Goal: Task Accomplishment & Management: Complete application form

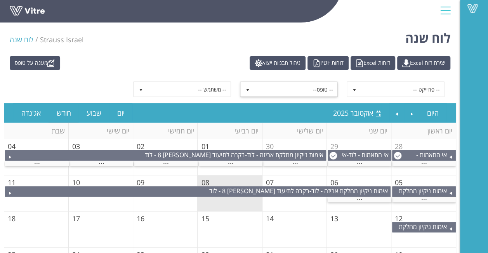
click at [280, 88] on span "-- טופס--" at bounding box center [295, 89] width 83 height 14
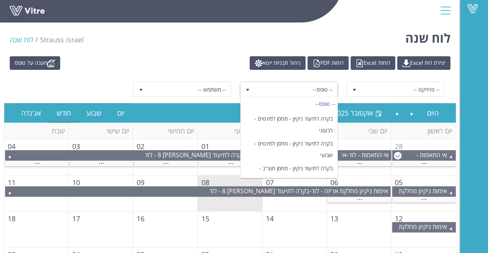
scroll to position [621, 0]
click at [300, 87] on span "-- טופס--" at bounding box center [295, 89] width 83 height 14
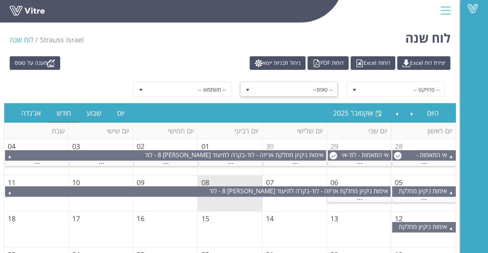
click at [300, 87] on span "-- טופס--" at bounding box center [295, 89] width 83 height 14
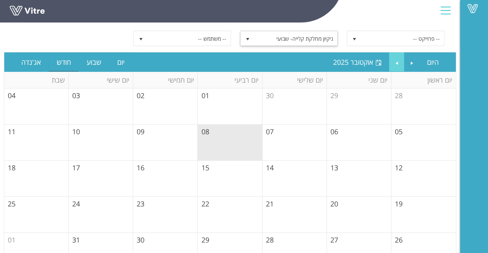
scroll to position [39, 0]
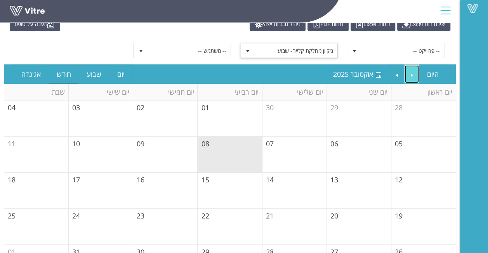
click at [410, 69] on link "Previous" at bounding box center [411, 74] width 15 height 18
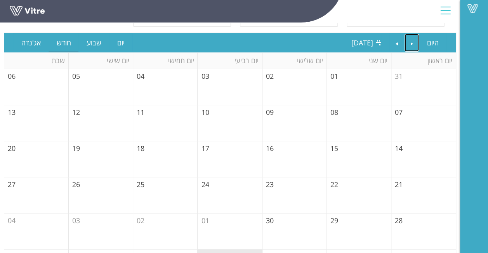
scroll to position [27, 0]
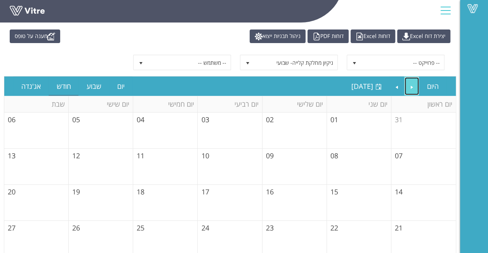
click at [410, 86] on link "Previous" at bounding box center [411, 86] width 15 height 18
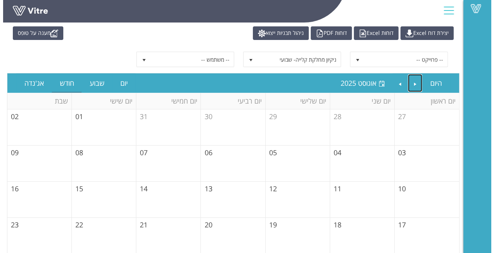
scroll to position [0, 0]
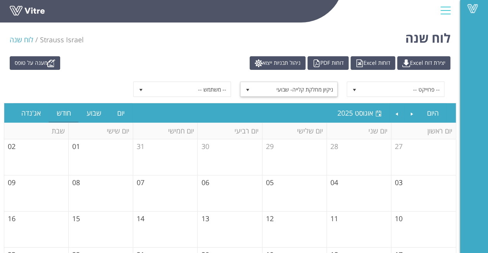
click at [273, 91] on span "ניקיון מחלקת קלייה- שבועי" at bounding box center [295, 89] width 83 height 14
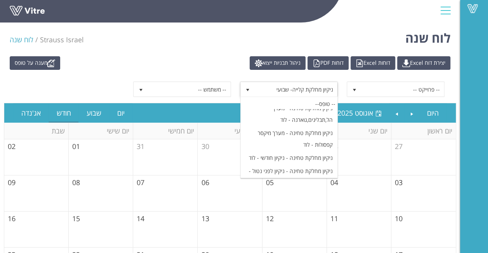
click at [287, 239] on li "ניקיון מחלקת קלייה- שבועי" at bounding box center [289, 245] width 97 height 13
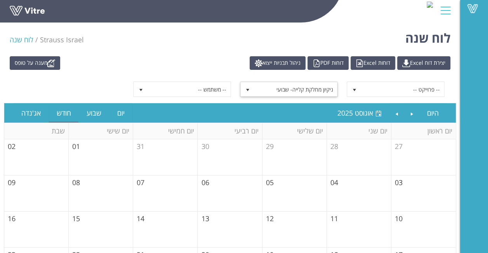
click at [61, 79] on div "-- פרוייקט -- ניקיון מחלקת קלייה- שבועי 5921 -- משתמש --" at bounding box center [230, 89] width 452 height 27
click at [50, 62] on img at bounding box center [51, 63] width 8 height 8
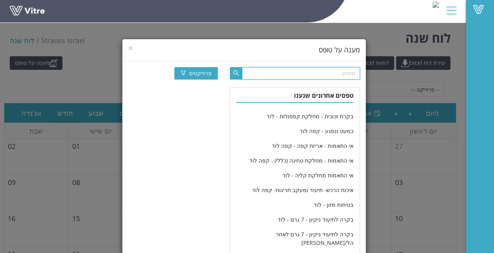
click at [322, 75] on input "text" at bounding box center [301, 73] width 118 height 12
type input "ניקיון מחלקת קלייה"
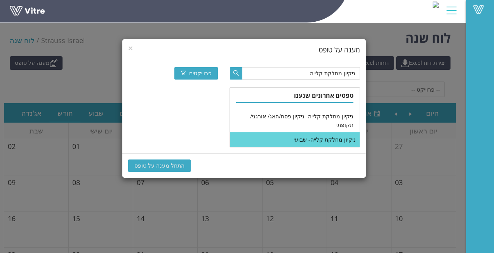
click at [313, 132] on li "ניקיון מחלקת קלייה- שבועי" at bounding box center [294, 139] width 129 height 15
click at [295, 132] on li "ניקיון מחלקת קלייה- שבועי" at bounding box center [294, 139] width 129 height 15
click at [153, 161] on span "התחל מענה על טופס" at bounding box center [159, 165] width 50 height 9
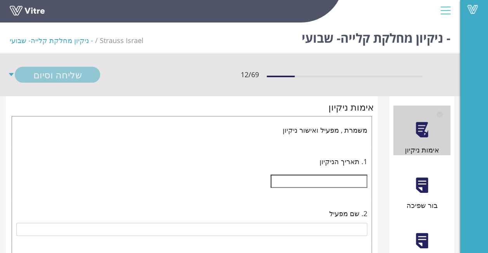
click at [419, 179] on div at bounding box center [421, 185] width 17 height 17
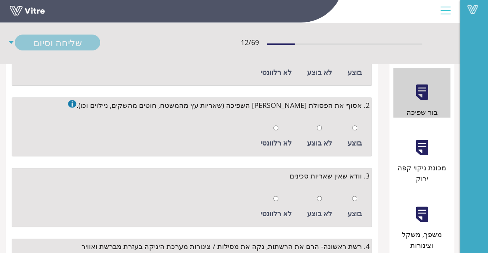
scroll to position [116, 0]
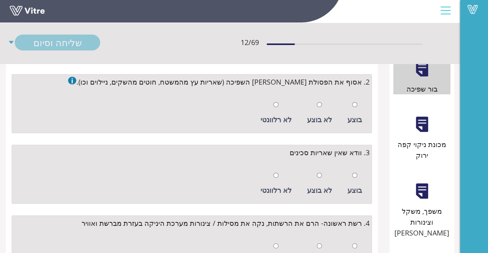
click at [424, 132] on div at bounding box center [421, 124] width 17 height 17
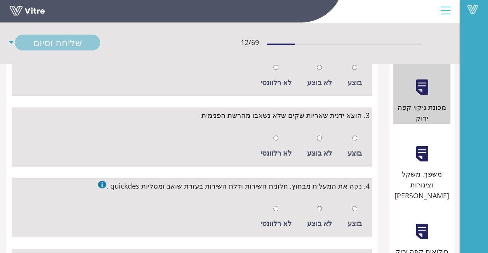
scroll to position [155, 0]
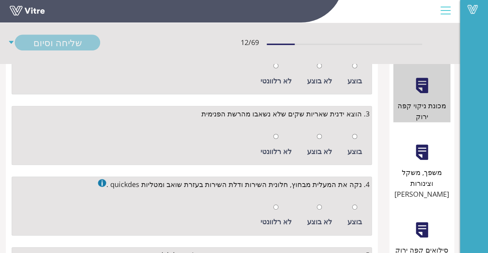
click at [427, 130] on div "משפך, משקל וצינורות שילוח" at bounding box center [421, 164] width 57 height 72
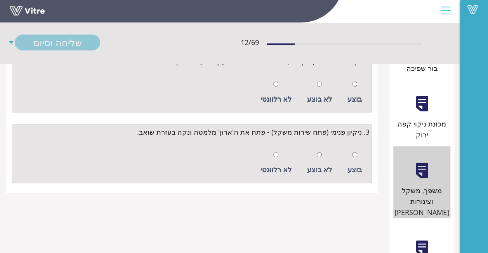
scroll to position [194, 0]
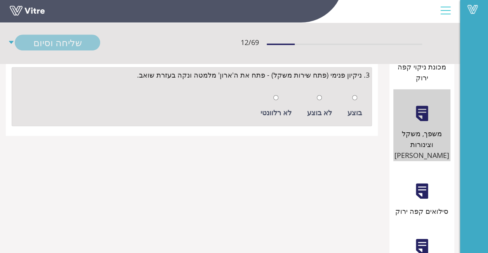
click at [423, 182] on div "סילואים קפה ירוק" at bounding box center [421, 192] width 57 height 50
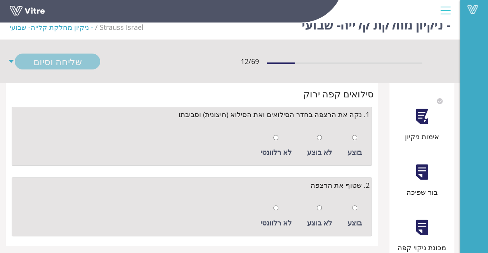
scroll to position [116, 0]
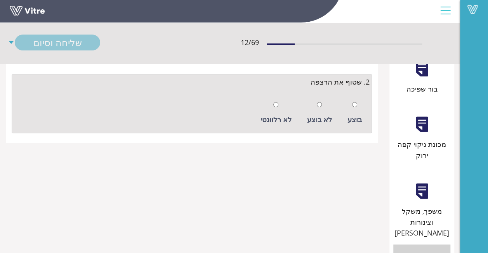
click at [411, 125] on div "מכונת ניקוי קפה ירוק" at bounding box center [421, 130] width 57 height 61
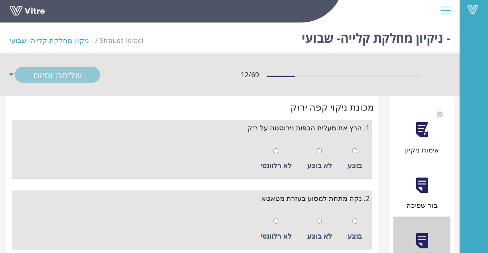
click at [441, 189] on div "בור שפיכה" at bounding box center [421, 186] width 57 height 50
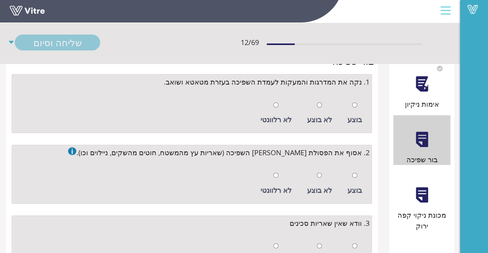
scroll to position [116, 0]
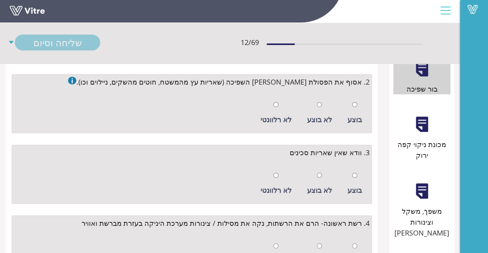
click at [418, 123] on div at bounding box center [421, 124] width 17 height 17
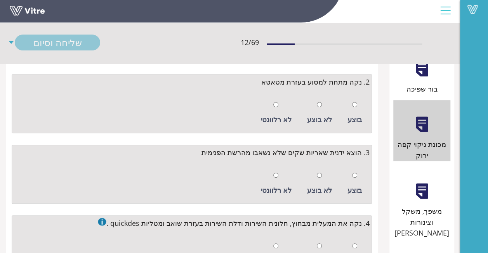
click at [416, 182] on div at bounding box center [421, 190] width 17 height 17
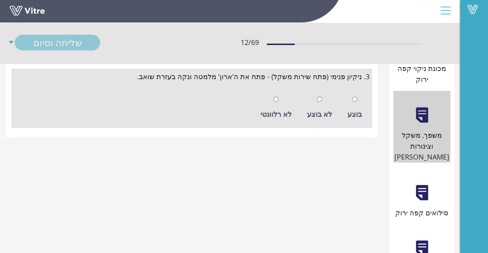
scroll to position [194, 0]
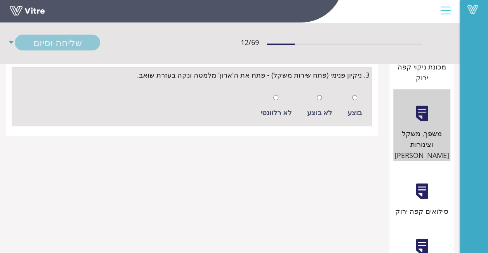
click at [430, 182] on div "סילואים קפה ירוק" at bounding box center [421, 192] width 57 height 50
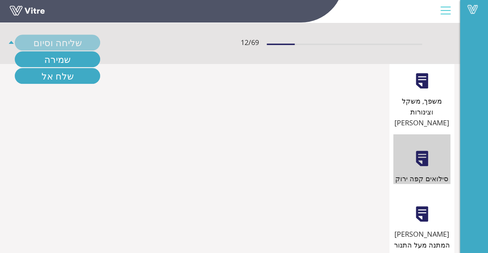
scroll to position [272, 0]
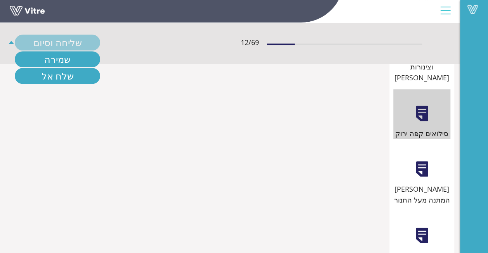
click at [423, 160] on div at bounding box center [421, 168] width 17 height 17
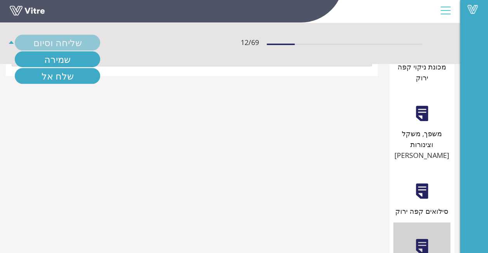
scroll to position [310, 0]
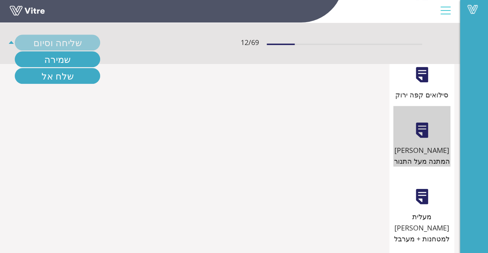
click at [415, 172] on div "מעלית שילוח למטחנות + מערבל" at bounding box center [421, 208] width 57 height 72
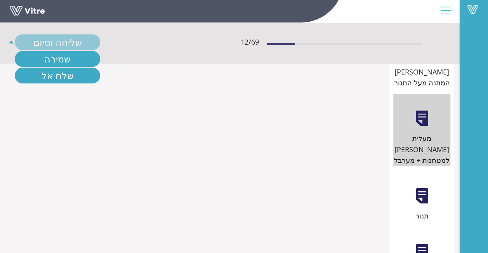
scroll to position [427, 0]
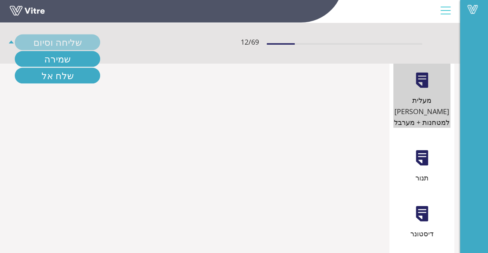
click at [418, 138] on div "תנור" at bounding box center [421, 159] width 57 height 50
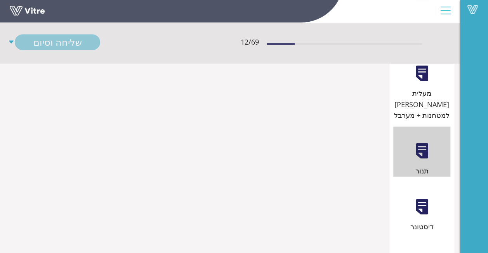
scroll to position [505, 0]
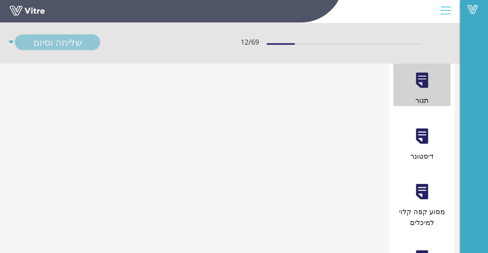
drag, startPoint x: 421, startPoint y: 108, endPoint x: 412, endPoint y: 113, distance: 10.8
click at [421, 127] on div at bounding box center [421, 135] width 17 height 17
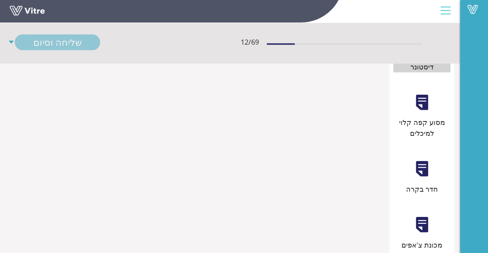
scroll to position [582, 0]
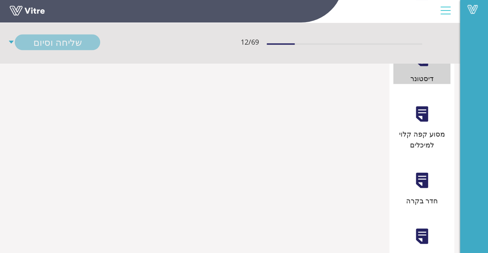
click at [430, 128] on div "מסוע קפה קלוי למיכלים" at bounding box center [421, 139] width 57 height 22
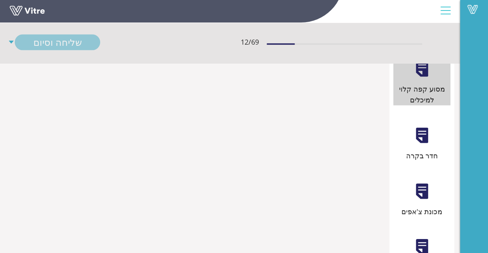
scroll to position [621, 0]
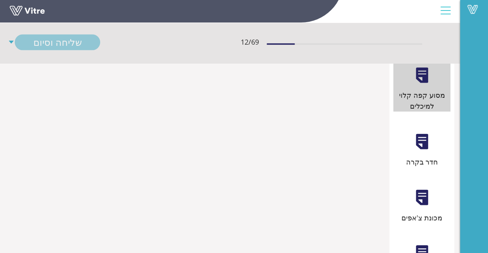
click at [417, 174] on div "מכונת צ'אפים" at bounding box center [421, 198] width 57 height 50
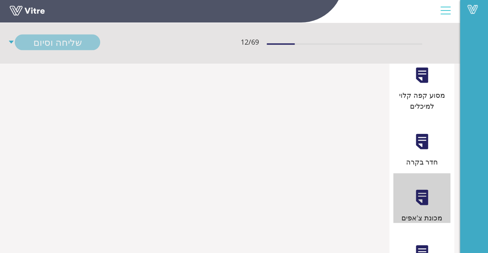
scroll to position [699, 0]
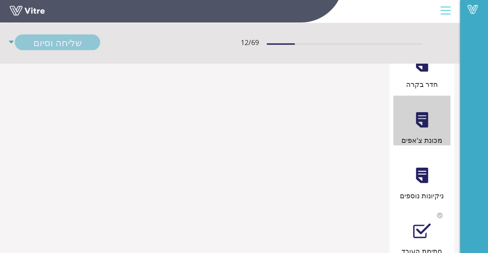
click at [436, 152] on div "ניקיונות נוספים" at bounding box center [421, 176] width 57 height 50
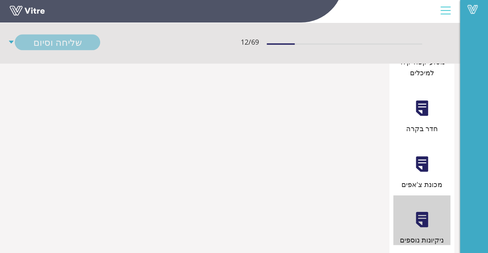
scroll to position [582, 0]
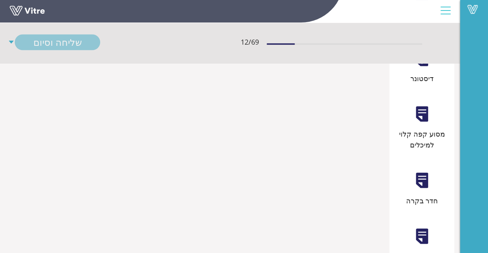
click at [428, 156] on div "חדר בקרה" at bounding box center [421, 181] width 57 height 50
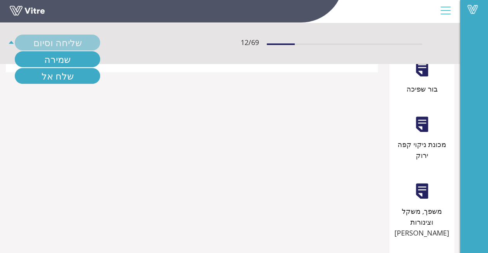
scroll to position [0, 0]
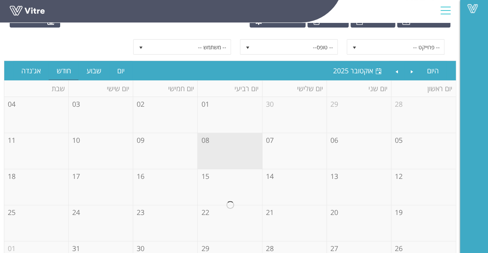
scroll to position [78, 0]
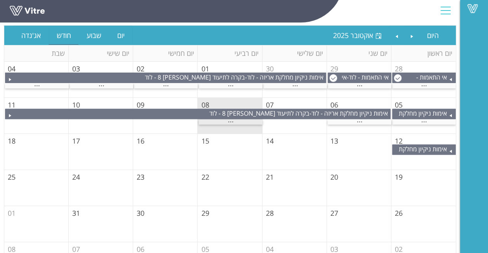
click at [228, 118] on span "..." at bounding box center [231, 120] width 6 height 9
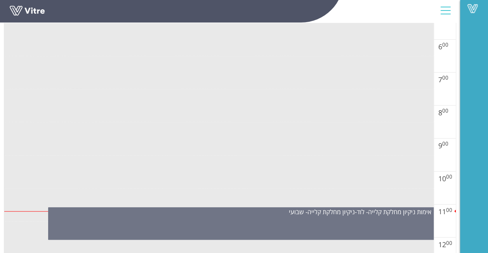
scroll to position [388, 0]
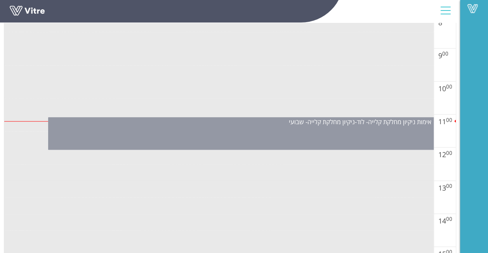
click at [266, 128] on div "אימות ניקיון מחלקת קלייה- לוד - ניקיון מחלקת קלייה- שבועי" at bounding box center [241, 133] width 386 height 33
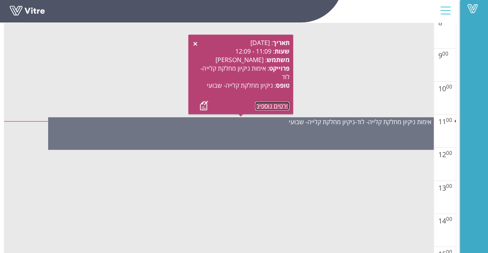
click at [257, 106] on link "פרטים נוספים" at bounding box center [272, 106] width 34 height 9
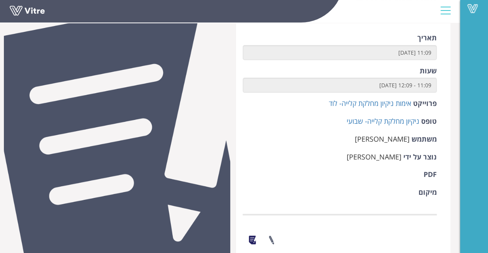
scroll to position [50, 0]
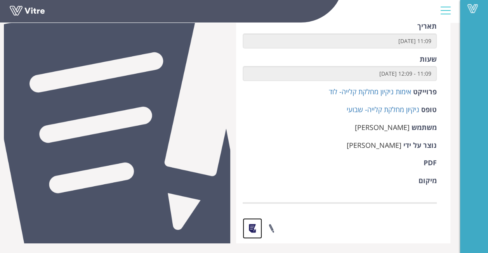
click at [244, 233] on link at bounding box center [252, 228] width 19 height 21
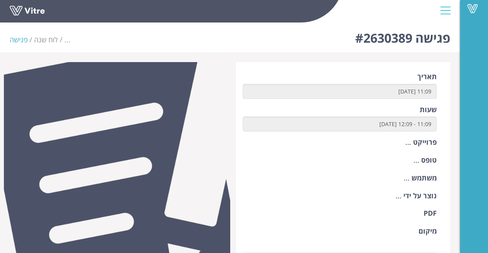
scroll to position [50, 0]
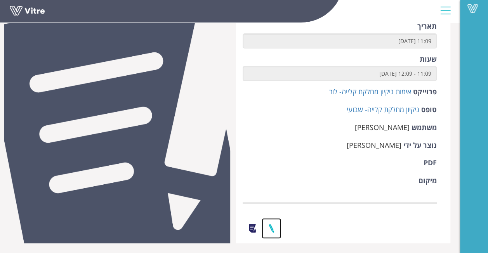
click at [271, 227] on link at bounding box center [271, 228] width 19 height 21
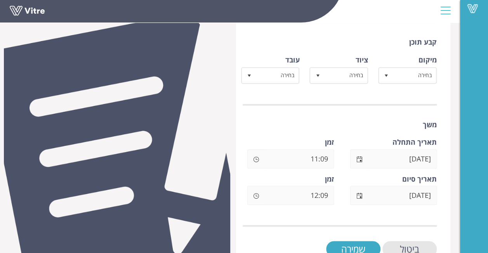
scroll to position [186, 0]
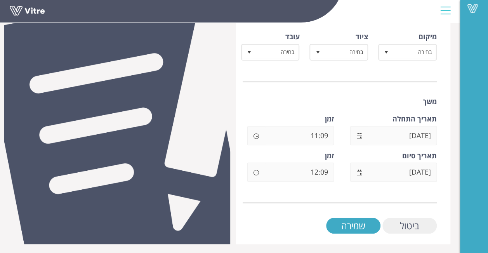
click at [422, 225] on input "ביטול" at bounding box center [409, 226] width 54 height 16
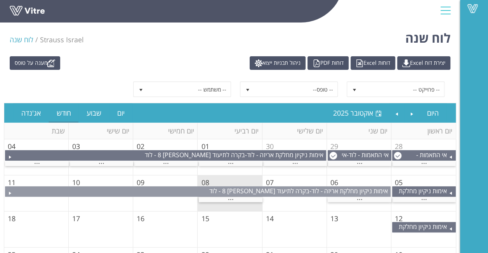
click at [253, 192] on span "בקרה לתיעוד [PERSON_NAME] 8 - לוד" at bounding box center [259, 191] width 100 height 9
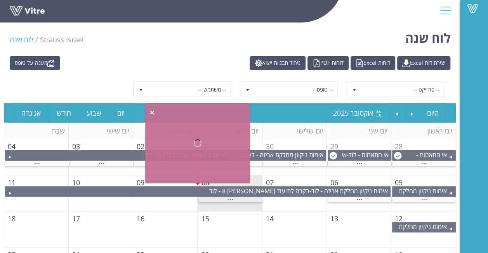
click at [234, 197] on div "..." at bounding box center [231, 199] width 64 height 5
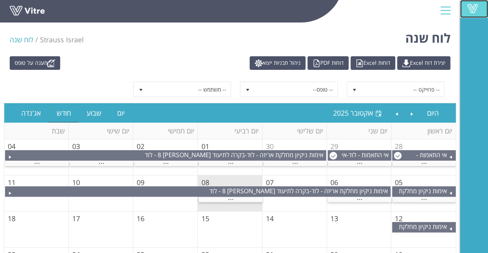
click at [466, 12] on span at bounding box center [472, 8] width 19 height 9
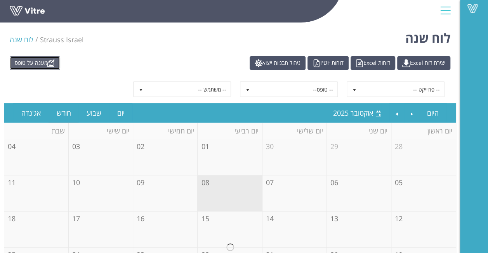
click at [24, 59] on link "מענה על טופס" at bounding box center [35, 63] width 50 height 14
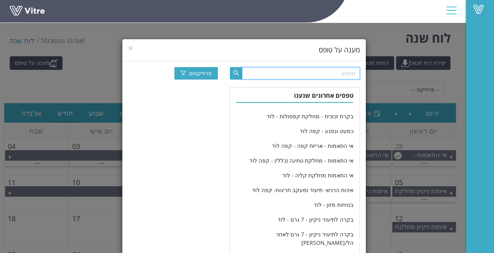
click at [314, 74] on input "text" at bounding box center [301, 73] width 118 height 12
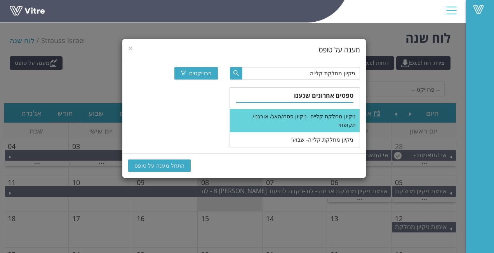
click at [275, 125] on li "ניקיון מחלקת קלייה- ניקיון פסח/האג/ אורגני/ תקופתי" at bounding box center [294, 120] width 129 height 23
drag, startPoint x: 317, startPoint y: 69, endPoint x: 330, endPoint y: 72, distance: 13.4
click at [330, 72] on input "ניקיון מחלקת קלייה" at bounding box center [301, 73] width 118 height 12
drag, startPoint x: 309, startPoint y: 75, endPoint x: 345, endPoint y: 73, distance: 36.1
click at [345, 73] on input "ניקיון מחלקת קלייה" at bounding box center [301, 73] width 118 height 12
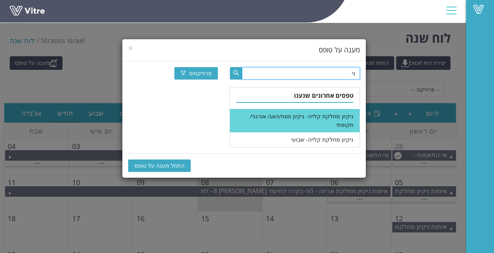
type input "נ"
type input "קלייה"
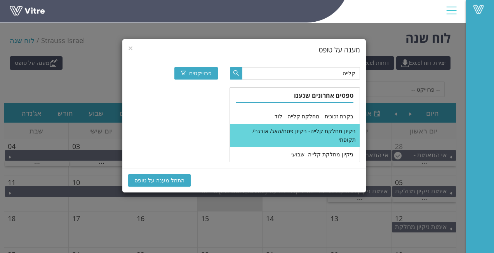
click at [328, 124] on li "ניקיון מחלקת קלייה- ניקיון פסח/האג/ אורגני/ תקופתי" at bounding box center [294, 135] width 129 height 23
click at [343, 135] on li "ניקיון מחלקת קלייה- ניקיון פסח/האג/ אורגני/ תקופתי" at bounding box center [294, 135] width 129 height 23
click at [154, 174] on button "התחל מענה על טופס" at bounding box center [159, 180] width 62 height 12
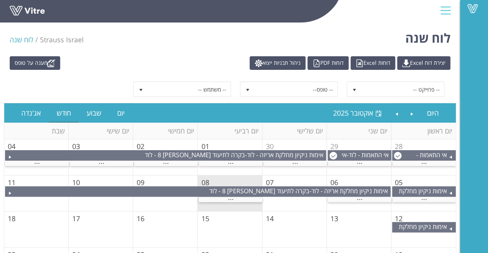
click at [233, 195] on td "08" at bounding box center [230, 193] width 64 height 36
click at [232, 197] on span "..." at bounding box center [231, 197] width 6 height 9
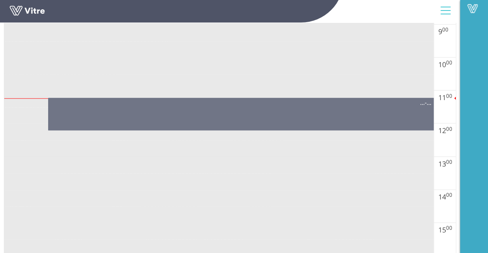
scroll to position [388, 0]
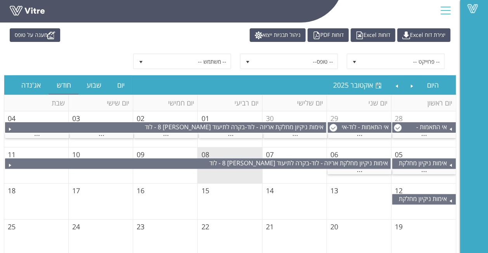
scroll to position [39, 0]
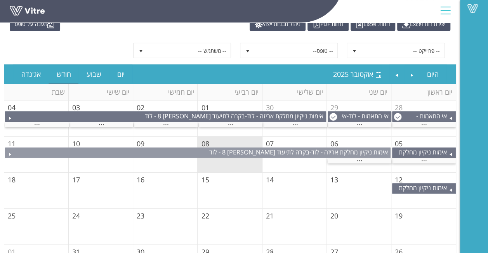
click at [239, 153] on span "בקרה לתיעוד [PERSON_NAME] 8 - לוד" at bounding box center [259, 152] width 100 height 9
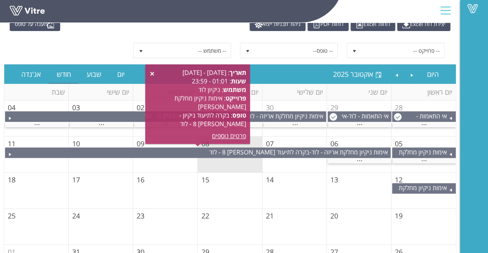
click at [222, 164] on td "08" at bounding box center [230, 155] width 64 height 36
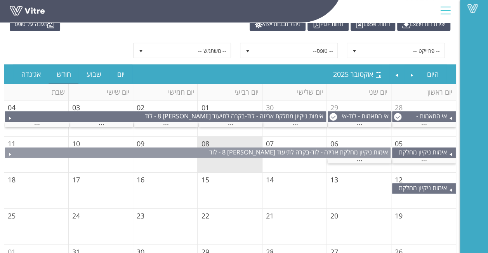
click at [187, 155] on div "אימות ניקיון מחלקת אריזה - לוד - בקרה לתיעוד ניקיון - [PERSON_NAME] 8 - לוד" at bounding box center [197, 152] width 385 height 10
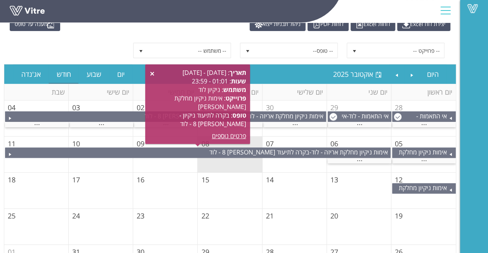
click at [237, 165] on td "08" at bounding box center [230, 155] width 64 height 36
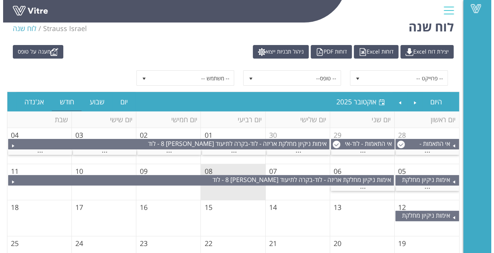
scroll to position [0, 0]
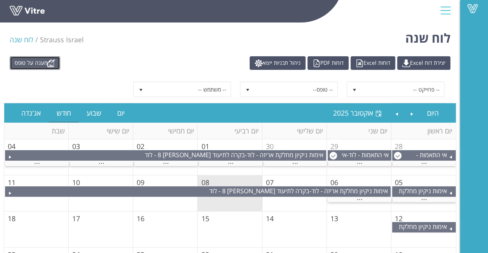
click at [38, 68] on link "מענה על טופס" at bounding box center [35, 63] width 50 height 14
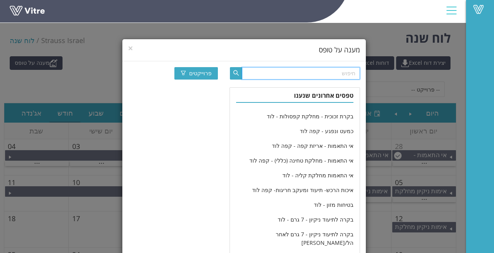
click at [328, 78] on input "text" at bounding box center [301, 73] width 118 height 12
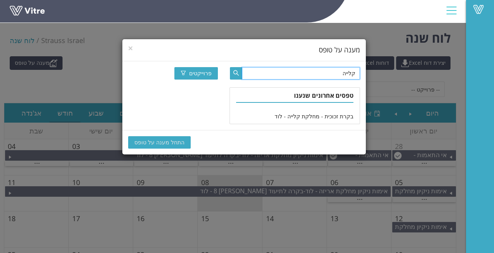
type input "קלייה"
